Goal: Check status: Check status

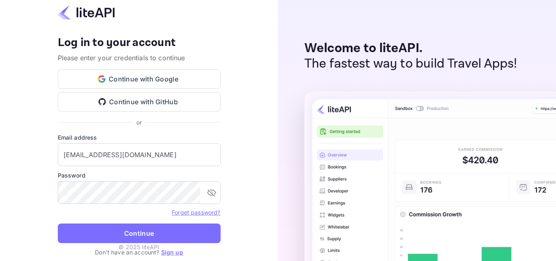
click at [134, 205] on form "Email address [EMAIL_ADDRESS][DOMAIN_NAME] ​ Password ​ Forget password? Contin…" at bounding box center [139, 190] width 163 height 115
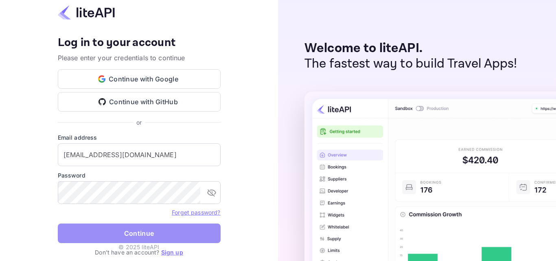
click at [136, 225] on button "Continue" at bounding box center [139, 233] width 163 height 20
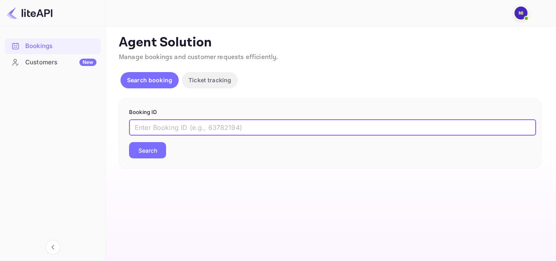
click at [165, 125] on input "text" at bounding box center [332, 127] width 407 height 16
paste input "8958513"
type input "8958513"
click at [158, 153] on button "Search" at bounding box center [147, 150] width 37 height 16
